Goal: Task Accomplishment & Management: Manage account settings

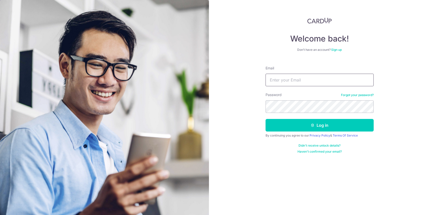
click at [292, 78] on input "Email" at bounding box center [320, 80] width 108 height 13
type input "[EMAIL_ADDRESS][DOMAIN_NAME]"
click at [266, 119] on button "Log in" at bounding box center [320, 125] width 108 height 13
